Goal: Transaction & Acquisition: Register for event/course

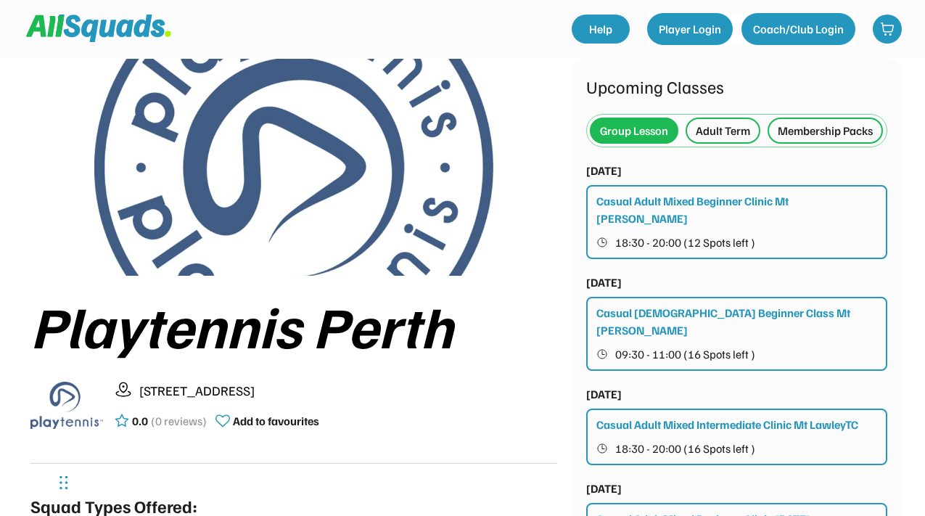
scroll to position [47, 0]
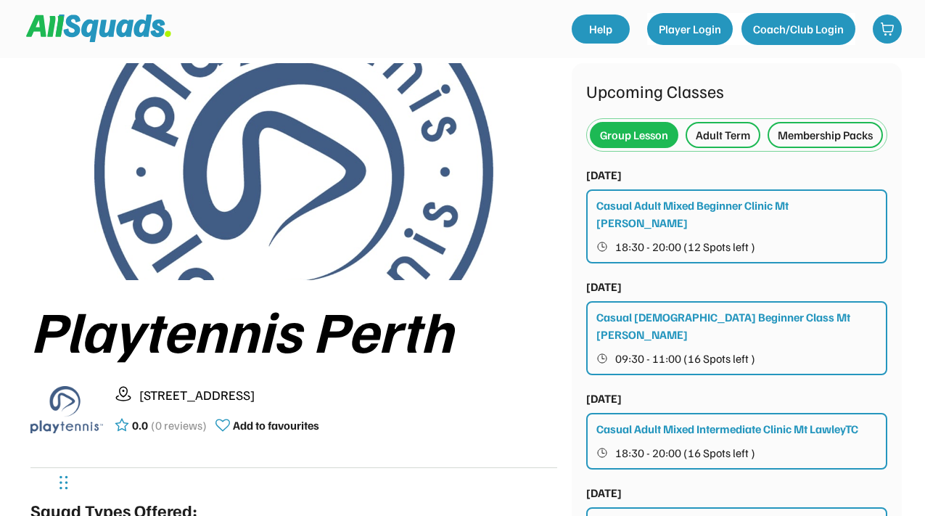
click at [728, 131] on div "Adult Term" at bounding box center [723, 134] width 54 height 17
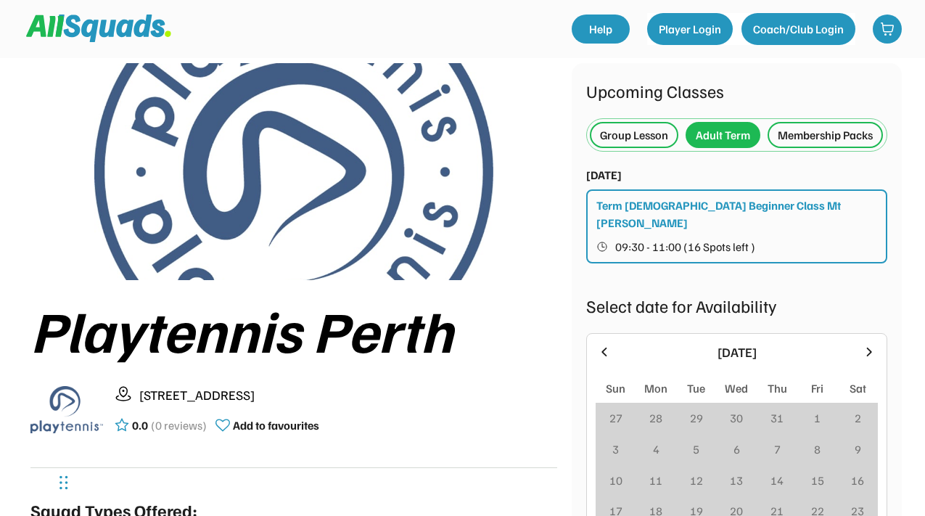
click at [760, 256] on button "09:30 - 11:00 (16 Spots left )" at bounding box center [738, 246] width 282 height 19
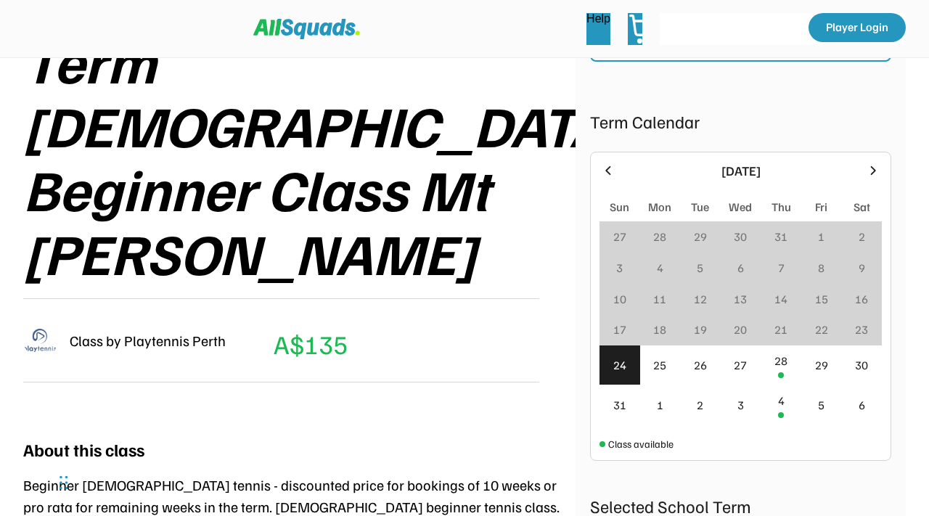
scroll to position [248, 0]
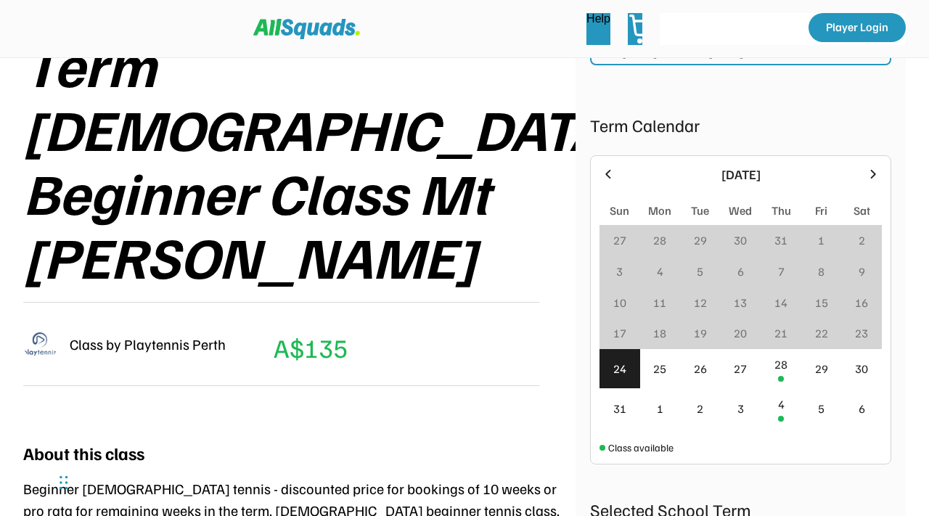
click at [875, 177] on icon at bounding box center [873, 174] width 16 height 16
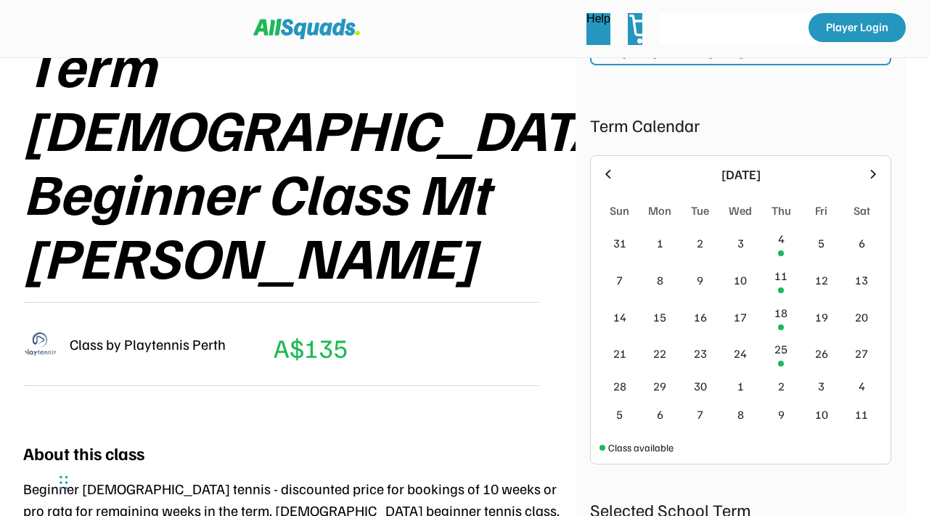
click at [875, 176] on icon at bounding box center [873, 174] width 16 height 16
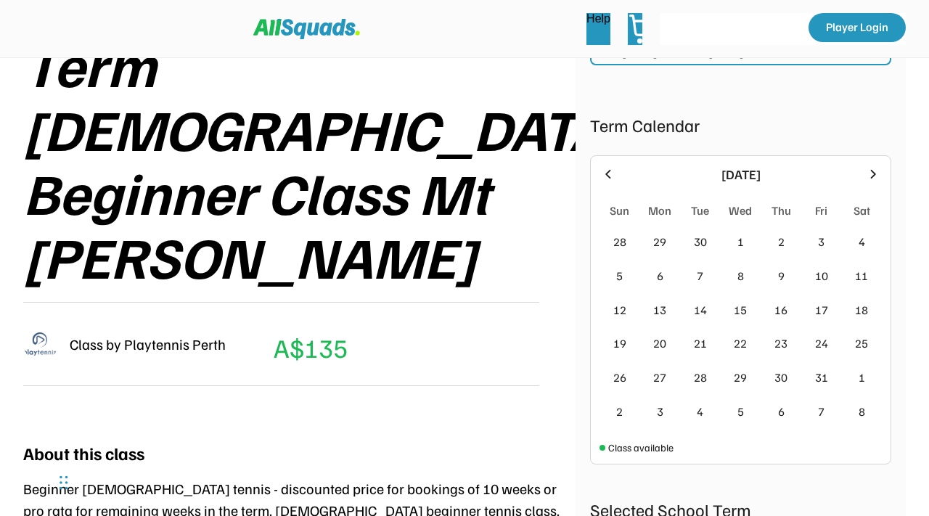
click at [605, 167] on icon at bounding box center [608, 174] width 16 height 16
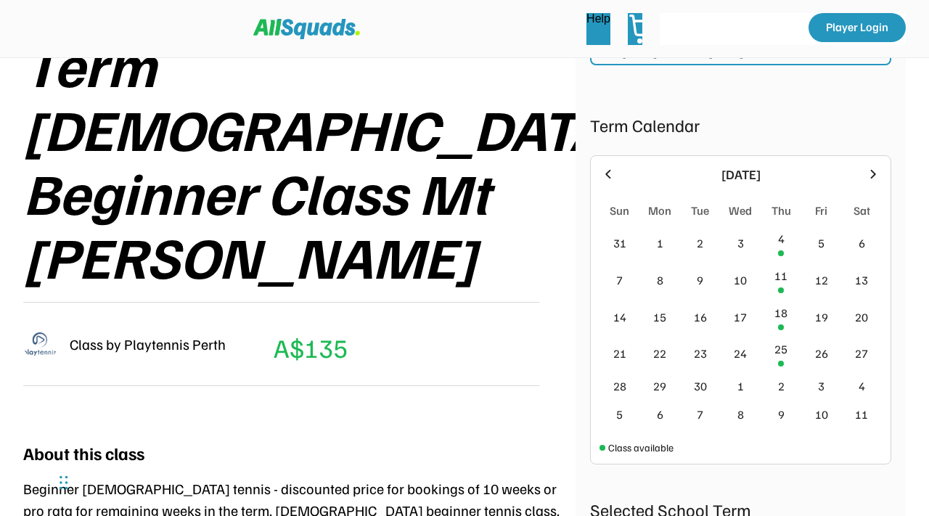
click at [607, 174] on icon at bounding box center [607, 173] width 5 height 9
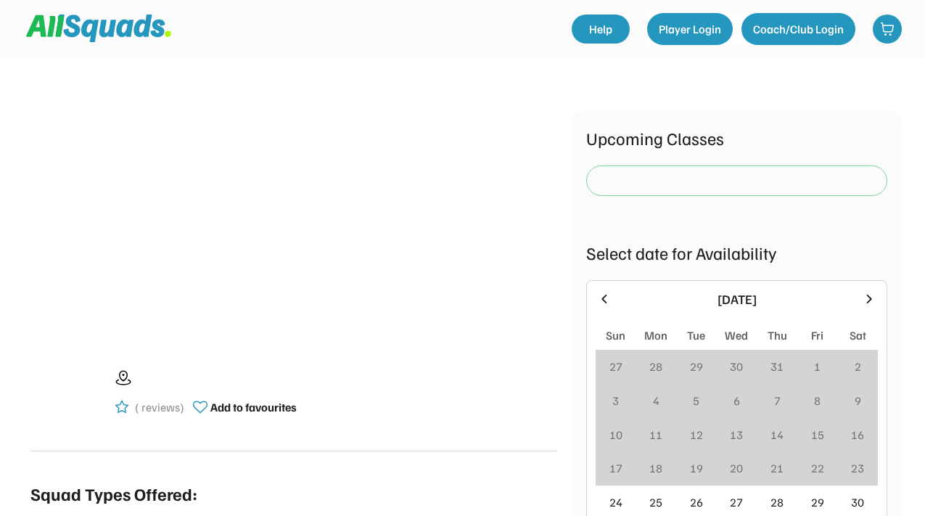
scroll to position [47, 0]
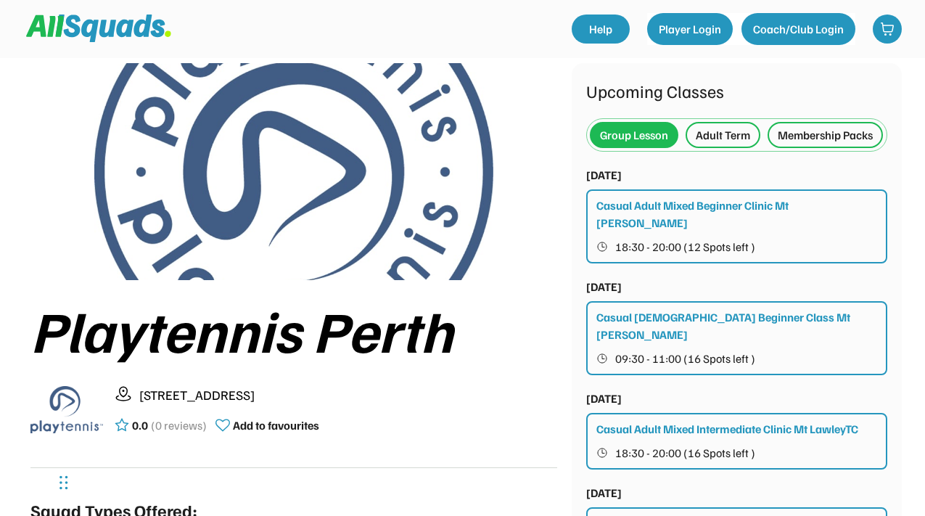
click at [778, 144] on div "Membership Packs" at bounding box center [825, 134] width 95 height 17
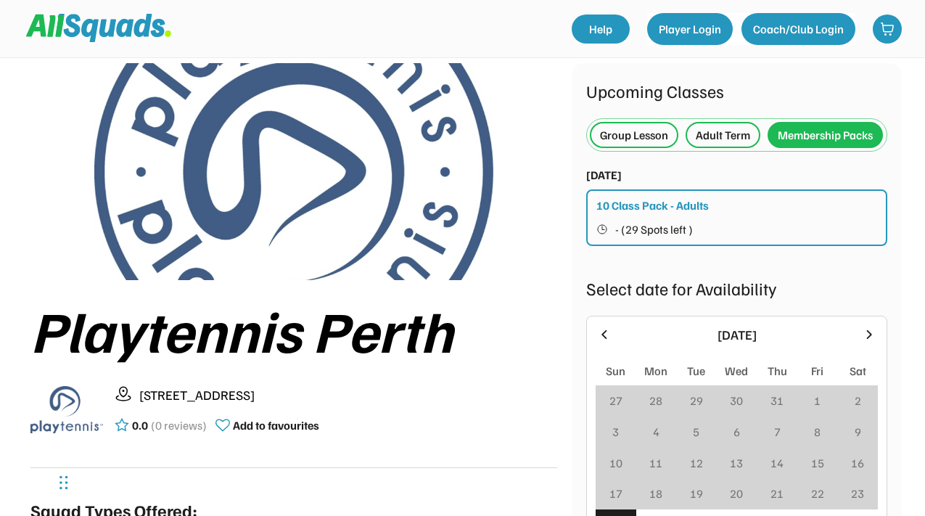
scroll to position [75, 0]
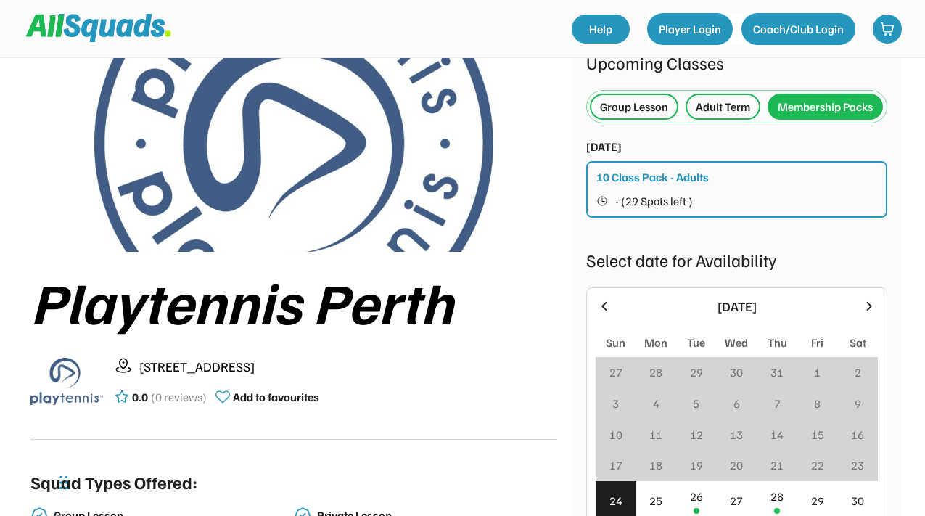
click at [732, 211] on button "- (29 Spots left )" at bounding box center [738, 201] width 282 height 19
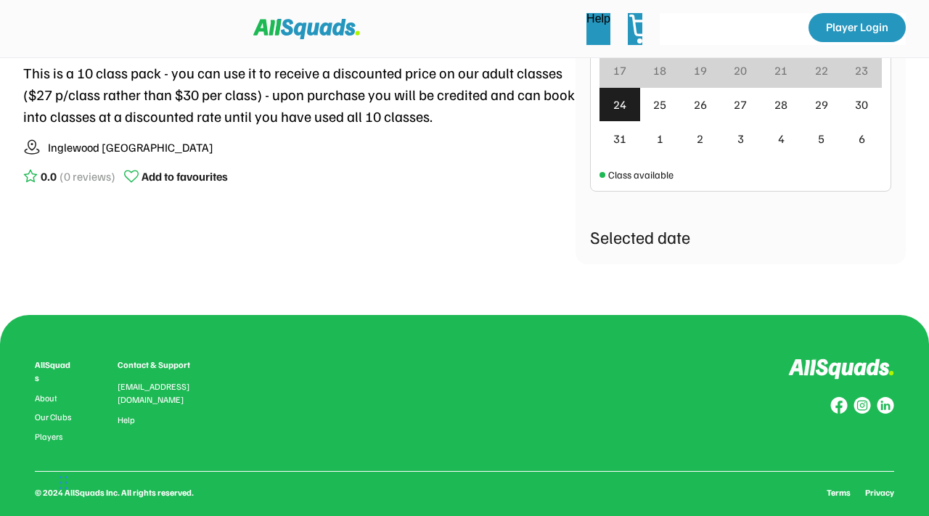
scroll to position [626, 0]
